Goal: Contribute content

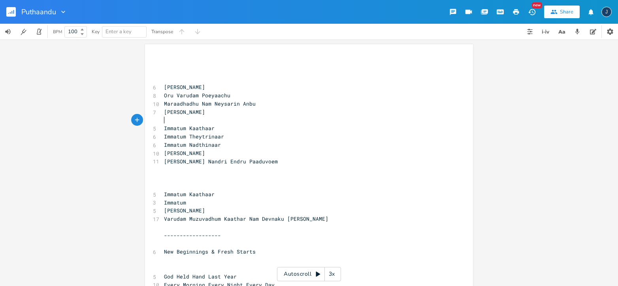
click at [205, 121] on pre "​" at bounding box center [304, 120] width 285 height 8
click at [205, 152] on span "[PERSON_NAME]" at bounding box center [184, 152] width 41 height 7
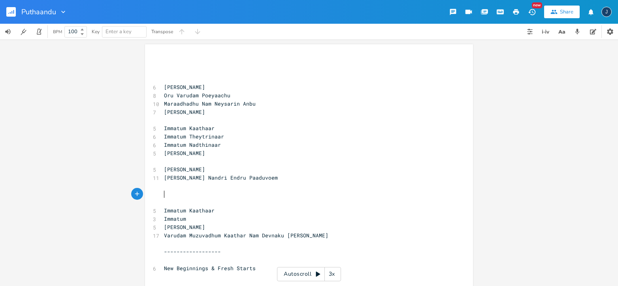
click at [224, 195] on pre "​" at bounding box center [304, 194] width 285 height 8
click at [233, 165] on pre "​" at bounding box center [304, 161] width 285 height 8
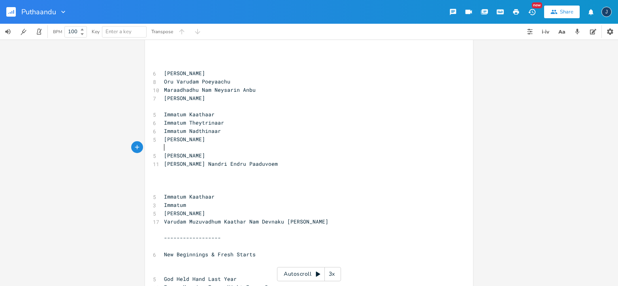
scroll to position [15, 0]
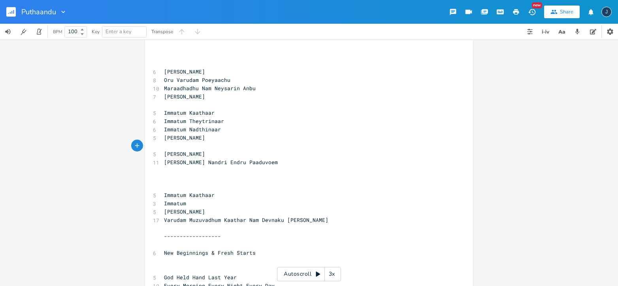
click at [216, 147] on pre "​" at bounding box center [304, 146] width 285 height 8
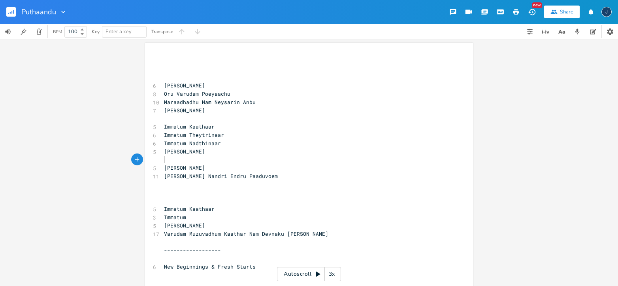
scroll to position [0, 0]
click at [225, 170] on pre "[PERSON_NAME]" at bounding box center [304, 169] width 285 height 8
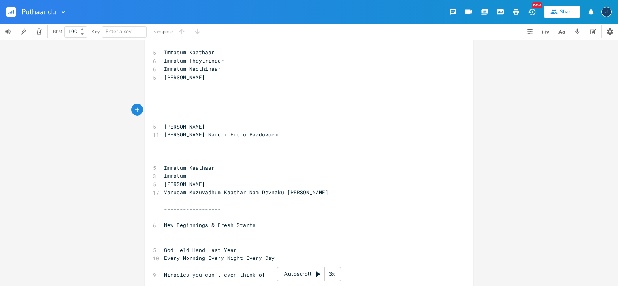
scroll to position [75, 0]
type textarea "​"
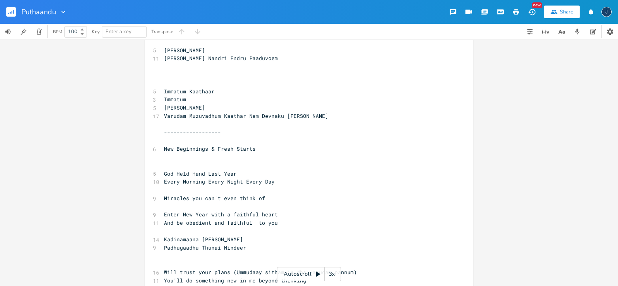
scroll to position [152, 0]
click at [239, 172] on pre "God Held Hand Last Year" at bounding box center [304, 173] width 285 height 8
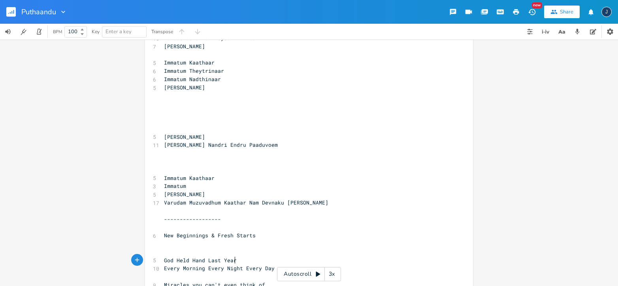
scroll to position [0, 0]
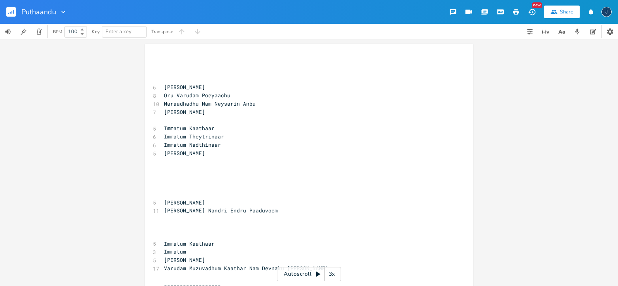
click at [207, 174] on pre "​" at bounding box center [304, 177] width 285 height 8
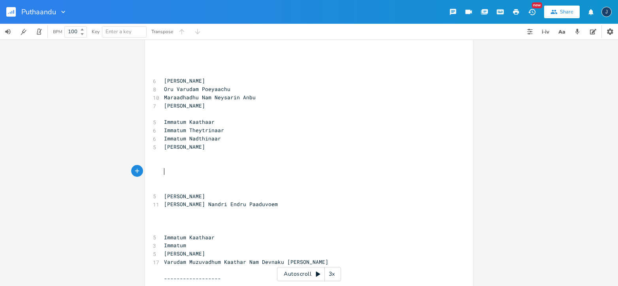
scroll to position [7, 0]
click at [197, 168] on pre "​" at bounding box center [304, 170] width 285 height 8
click at [188, 162] on pre "​" at bounding box center [304, 162] width 285 height 8
type textarea "Karam Piditu"
type textarea "[PERSON_NAME]"
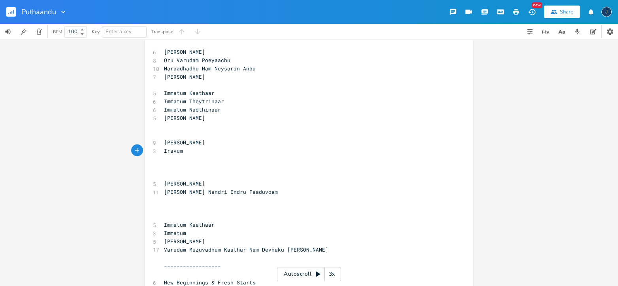
scroll to position [0, 20]
type textarea "Iravum Pagalum Kaathaar"
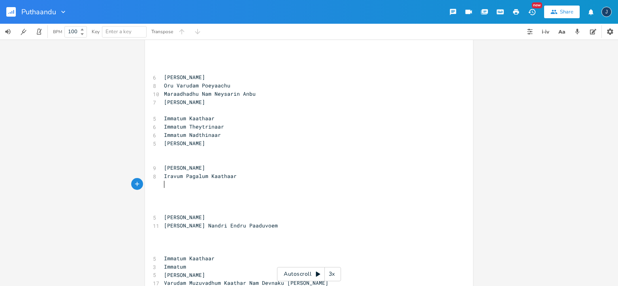
scroll to position [0, 0]
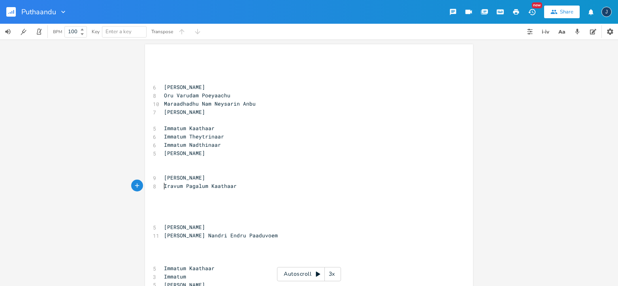
type textarea "Iravum Pagalum Kaathaar"
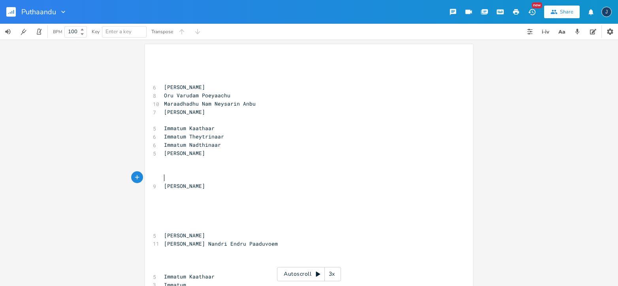
paste textarea
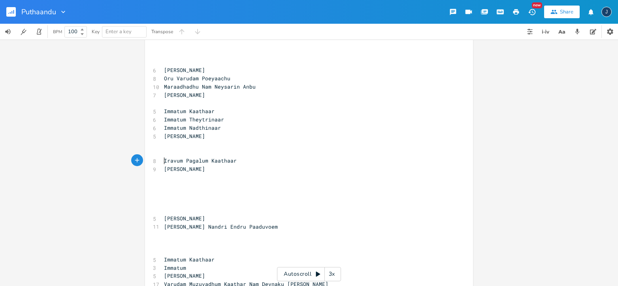
scroll to position [17, 0]
click at [238, 160] on pre "Iravum Pagalum Kaathaar" at bounding box center [304, 161] width 285 height 8
click at [213, 105] on pre "​" at bounding box center [304, 104] width 285 height 8
click at [238, 154] on pre "​" at bounding box center [304, 153] width 285 height 8
click at [240, 162] on pre "Iravum Pagalum Kaathaar" at bounding box center [304, 161] width 285 height 8
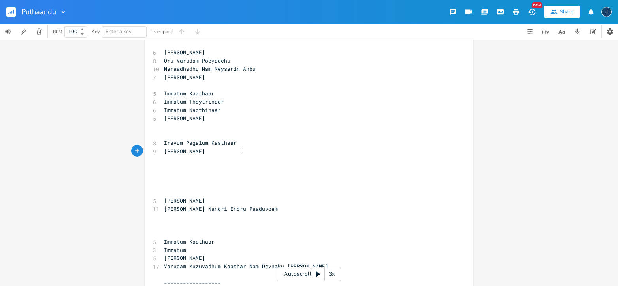
scroll to position [25, 0]
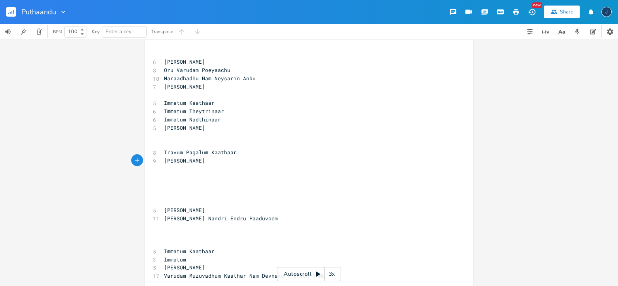
click at [248, 162] on pre "[PERSON_NAME]" at bounding box center [304, 160] width 285 height 8
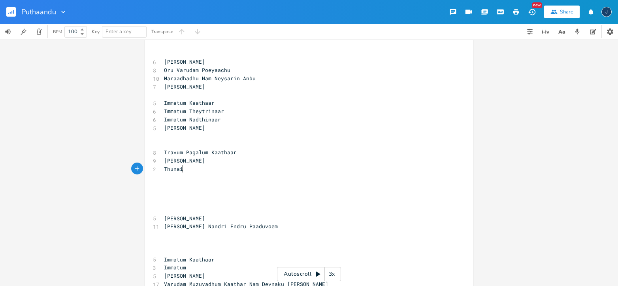
scroll to position [0, 17]
type textarea "Thunai Ndi"
type textarea "indaaa"
type textarea "r Nam Yesu"
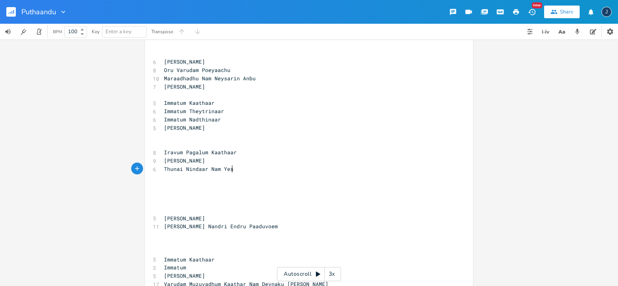
scroll to position [0, 26]
click at [196, 143] on pre "​" at bounding box center [304, 144] width 285 height 8
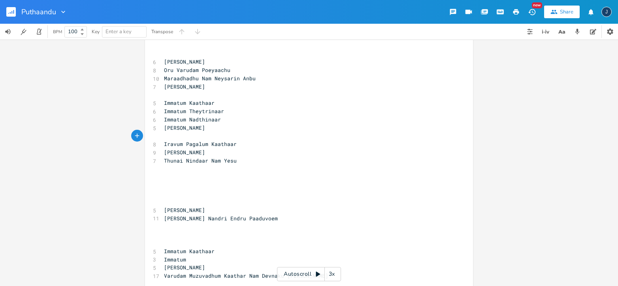
click at [195, 119] on span "Immatum Nadthinaar" at bounding box center [192, 119] width 57 height 7
type textarea "a"
click at [243, 151] on pre "[PERSON_NAME]" at bounding box center [304, 152] width 285 height 8
type textarea "[PERSON_NAME]"
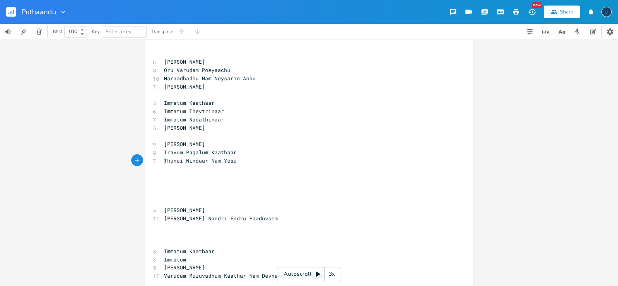
click at [209, 160] on span "Thunai Nindaar Nam Yesu" at bounding box center [200, 160] width 73 height 7
click at [239, 94] on pre "​" at bounding box center [304, 95] width 285 height 8
click at [237, 160] on pre "Thunai Nindaar Nam Yesu" at bounding box center [304, 160] width 285 height 8
click at [184, 160] on span "Thunai Nindaar Nam Yesu" at bounding box center [200, 160] width 73 height 7
type textarea "Nindu"
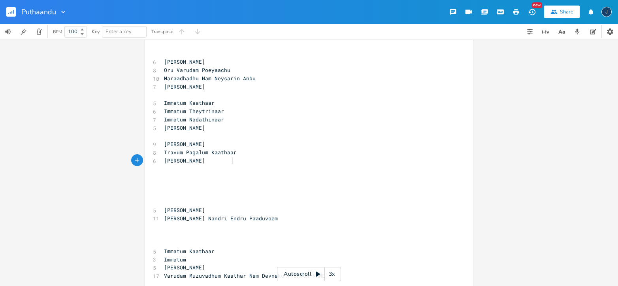
type textarea "ru Thetryina"
type textarea "trinaar"
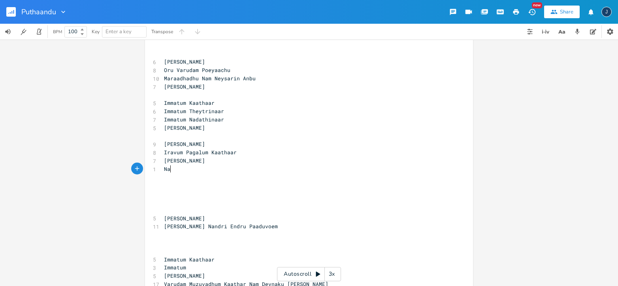
type textarea "Nadn"
type textarea "ndri SOlvoe"
type textarea "olvoem"
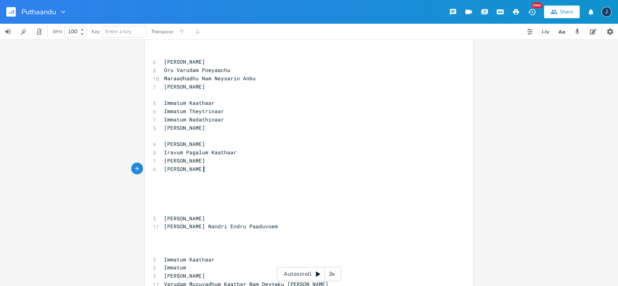
scroll to position [0, 17]
click at [209, 200] on pre "​" at bounding box center [304, 202] width 285 height 8
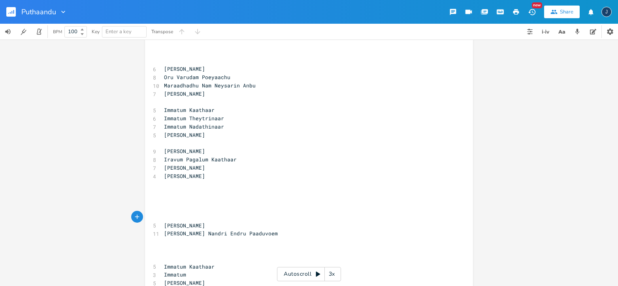
scroll to position [24, 0]
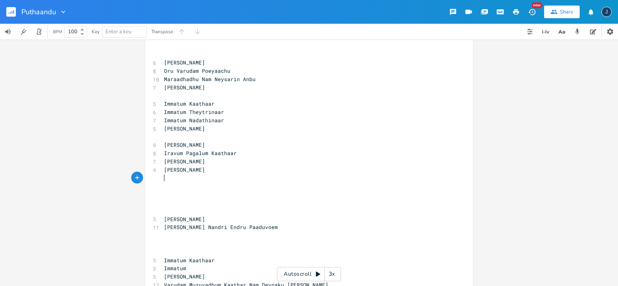
click at [178, 180] on pre "​" at bounding box center [304, 178] width 285 height 8
click at [179, 189] on pre "​" at bounding box center [304, 186] width 285 height 8
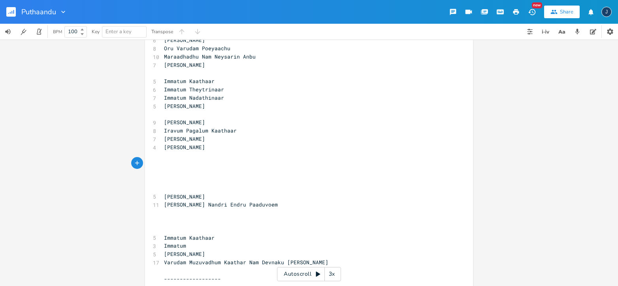
scroll to position [47, 0]
click at [246, 122] on pre "[PERSON_NAME]" at bounding box center [304, 123] width 285 height 8
type textarea "[PERSON_NAME]"
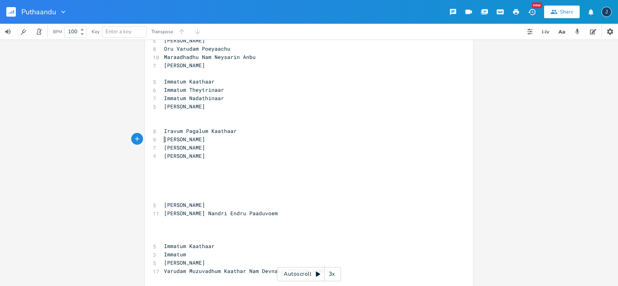
type textarea "[PERSON_NAME]"
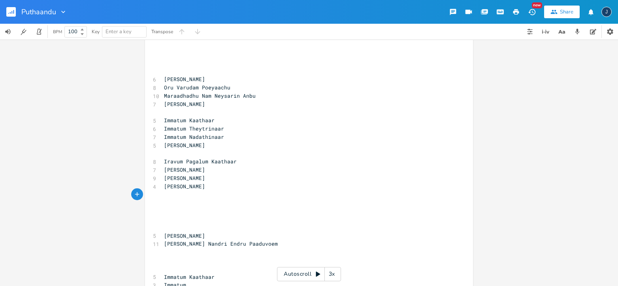
scroll to position [0, 0]
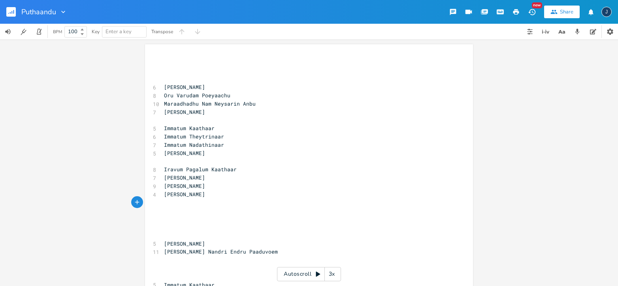
click at [189, 210] on pre "​" at bounding box center [304, 210] width 285 height 8
type textarea "Paava"
type textarea "aaval"
type textarea "m a"
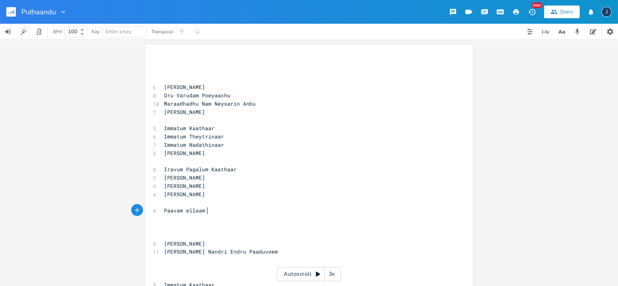
scroll to position [0, 17]
type textarea "[PERSON_NAME]"
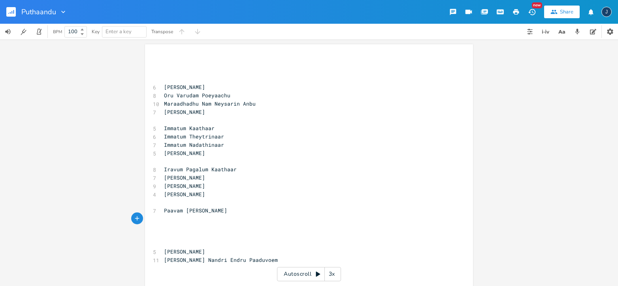
type textarea "P"
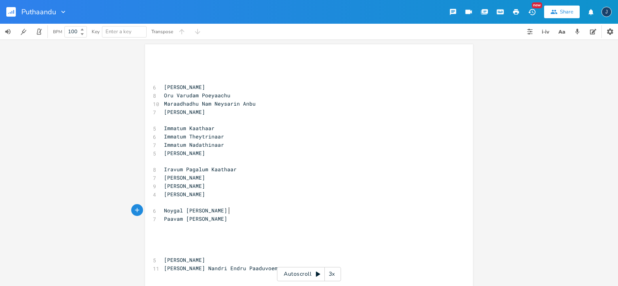
scroll to position [0, 55]
type textarea "Noygal [PERSON_NAME]"
type textarea "[PERSON_NAME]"
click at [213, 218] on span "Paavam [PERSON_NAME]" at bounding box center [195, 218] width 63 height 7
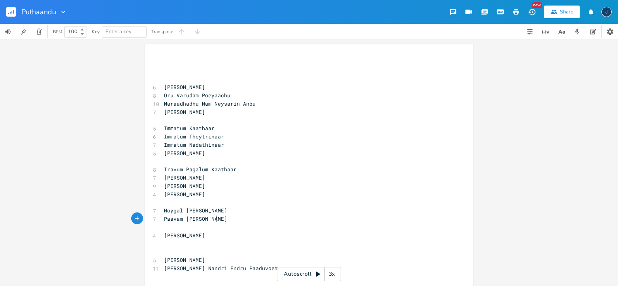
click at [213, 218] on span "Paavam [PERSON_NAME]" at bounding box center [195, 218] width 63 height 7
type textarea "m"
type textarea "kazhuvinaar"
type textarea "Paavam ellaam kazhuvinaar"
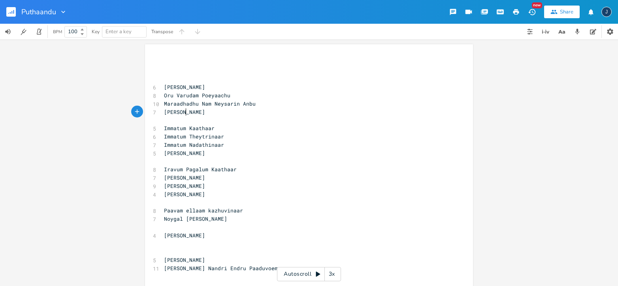
click at [182, 111] on span "[PERSON_NAME]" at bounding box center [184, 111] width 41 height 7
type textarea "Epo"
type textarea "podhum"
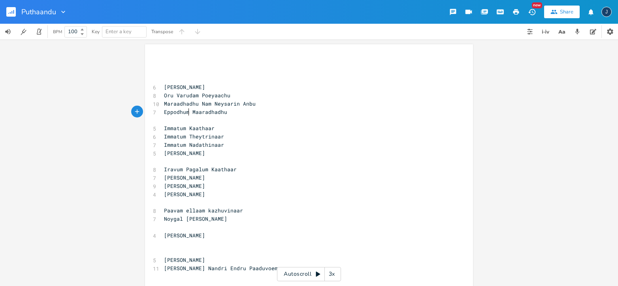
click at [217, 121] on pre "​" at bounding box center [304, 120] width 285 height 8
click at [209, 160] on pre "​" at bounding box center [304, 161] width 285 height 8
click at [212, 205] on pre "​" at bounding box center [304, 202] width 285 height 8
click at [208, 227] on pre "​" at bounding box center [304, 227] width 285 height 8
type textarea "Thu"
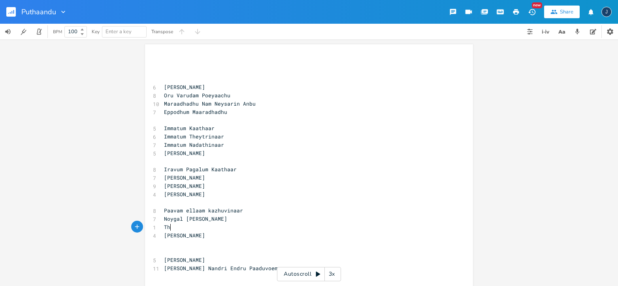
scroll to position [0, 9]
type textarea "Samadhanam arulinaar"
click at [208, 229] on span "Samadhanam arulinaar" at bounding box center [195, 226] width 63 height 7
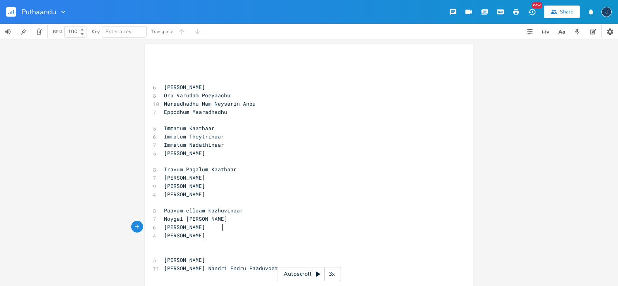
type textarea "Thandhaar"
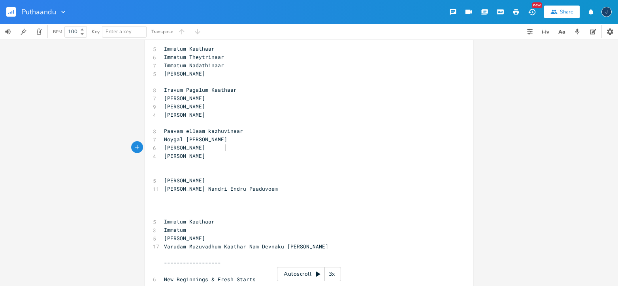
scroll to position [80, 0]
click at [239, 173] on pre "​" at bounding box center [304, 171] width 285 height 8
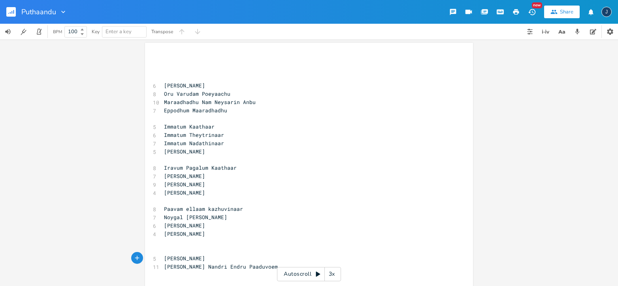
scroll to position [0, 0]
click at [216, 75] on pre "​" at bounding box center [304, 79] width 285 height 8
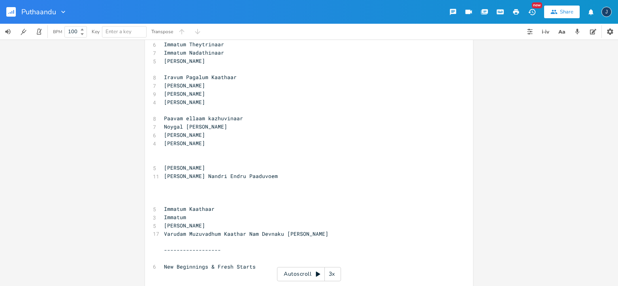
scroll to position [94, 0]
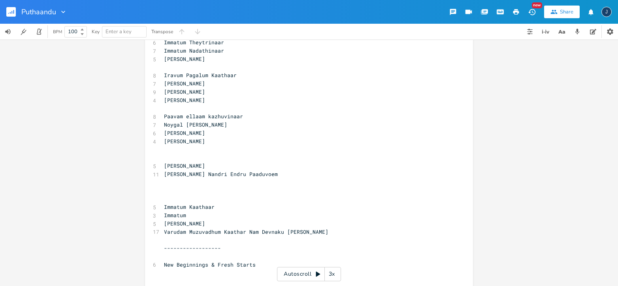
click at [247, 205] on pre "Immatum Kaathaar" at bounding box center [304, 207] width 285 height 8
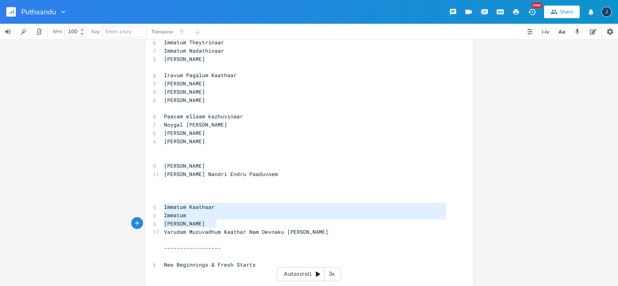
type textarea "Immatum Kaathaar Immatum Nandri Paaduvoem Varudam Muzuvadhum Kaathar Nam Devnak…"
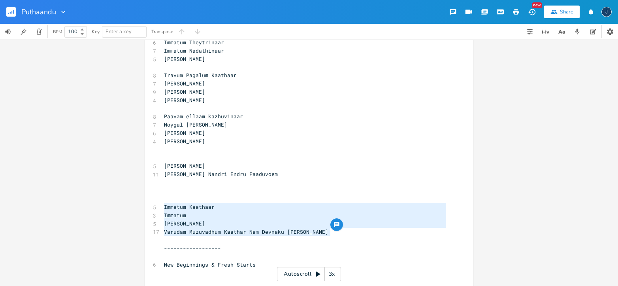
drag, startPoint x: 161, startPoint y: 207, endPoint x: 330, endPoint y: 232, distance: 170.4
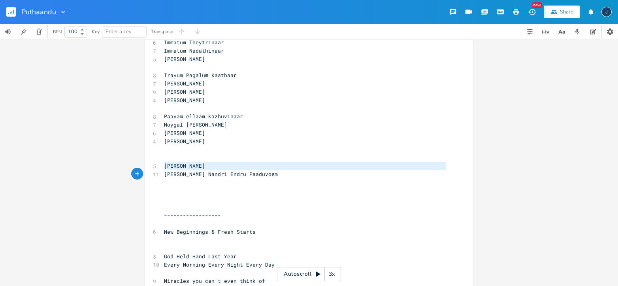
type textarea "Nam Yesuvuku [PERSON_NAME] Nandri Endru Paaduvoem"
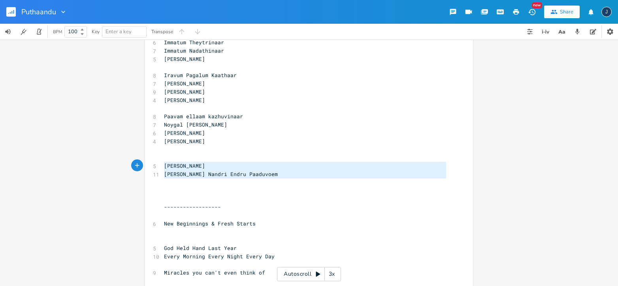
type textarea "Nam Yesuvuku [PERSON_NAME] Nandri Endru Paaduvoem"
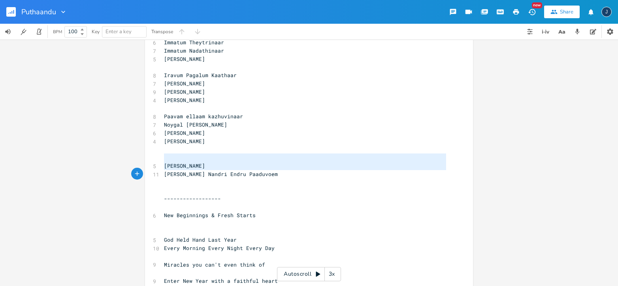
type textarea "Nam Yesuvuku [PERSON_NAME] Nandri Endru Paaduvoem"
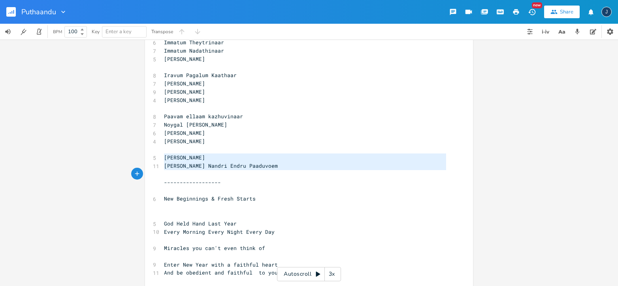
type textarea "Nam Yesuvuku [PERSON_NAME] Nandri Endru Paaduvoem"
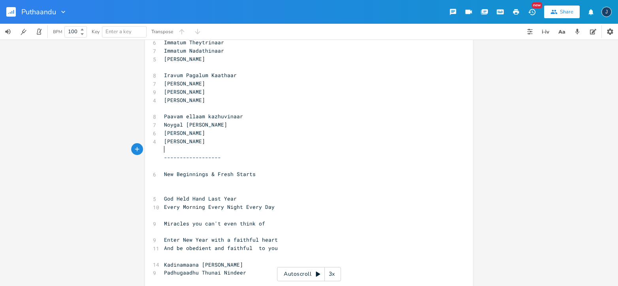
click at [223, 149] on pre "​" at bounding box center [304, 149] width 285 height 8
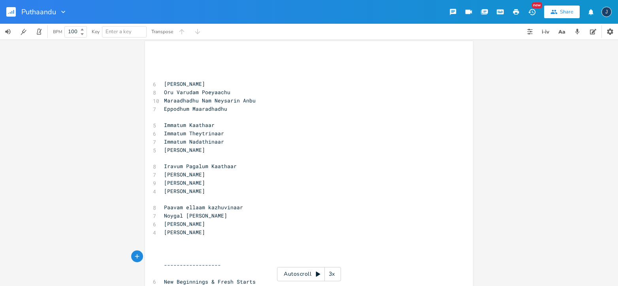
scroll to position [0, 0]
